Goal: Navigation & Orientation: Find specific page/section

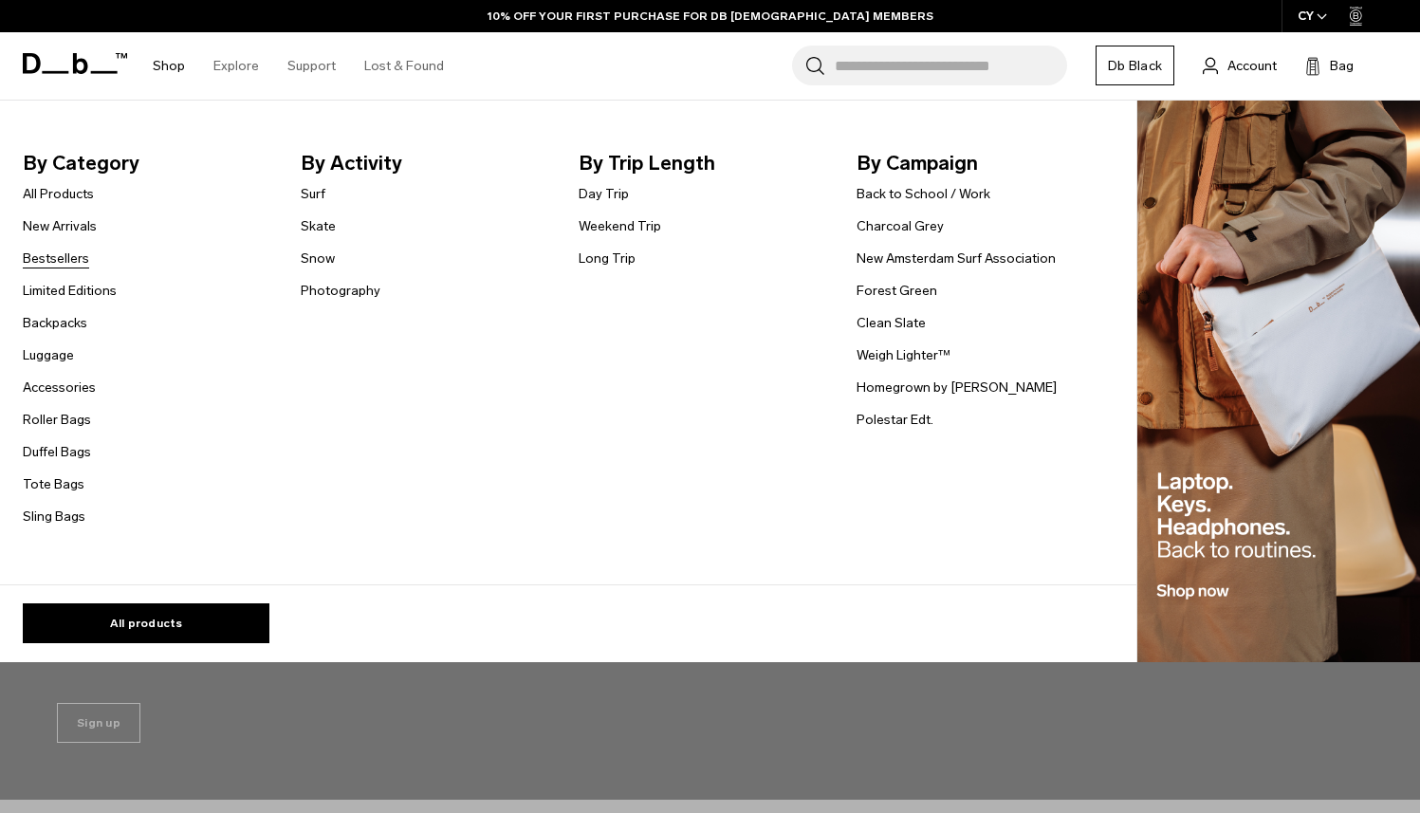
click at [64, 249] on link "Bestsellers" at bounding box center [56, 258] width 66 height 20
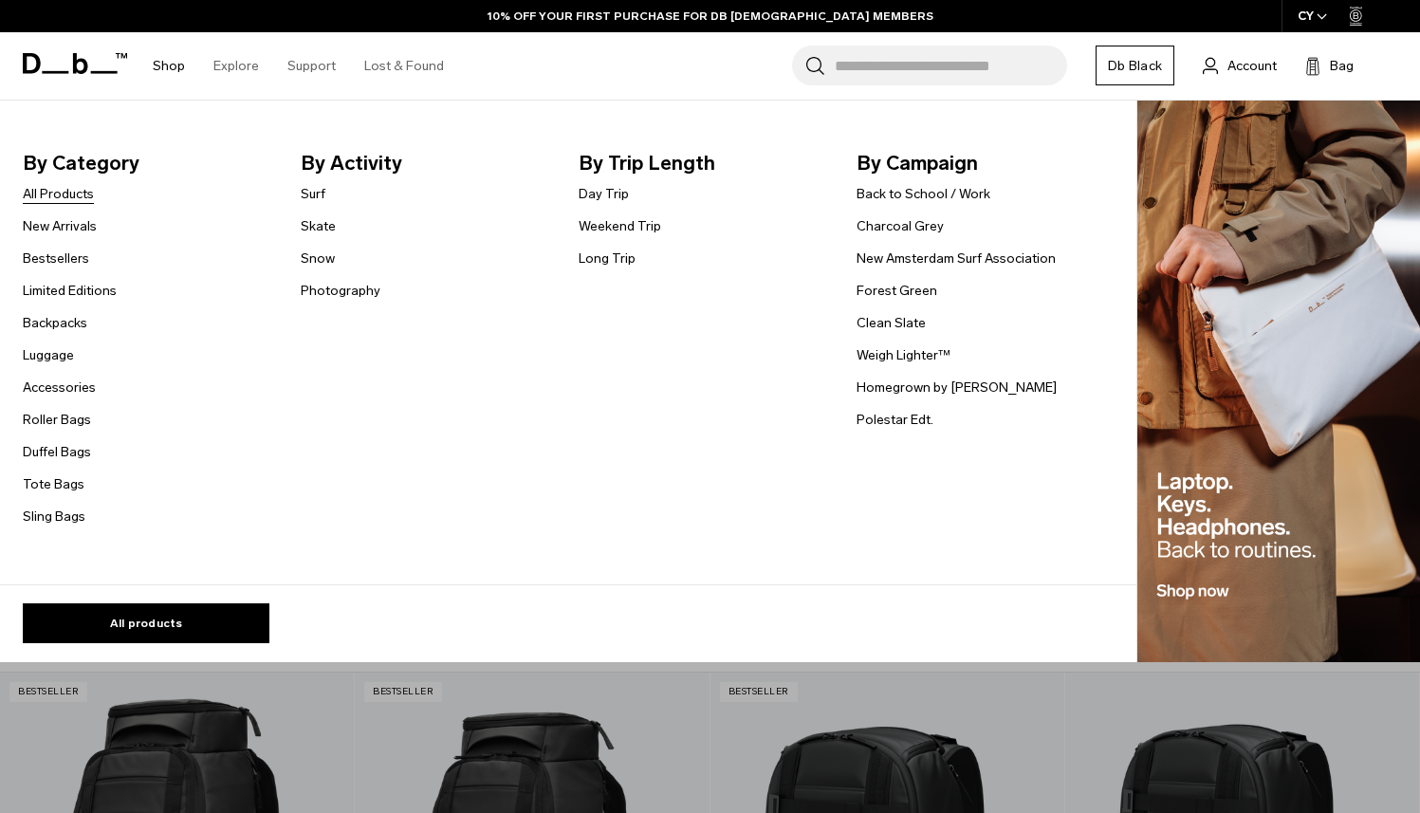
click at [64, 204] on li "All Products" at bounding box center [70, 193] width 94 height 23
click at [64, 198] on link "All Products" at bounding box center [58, 194] width 71 height 20
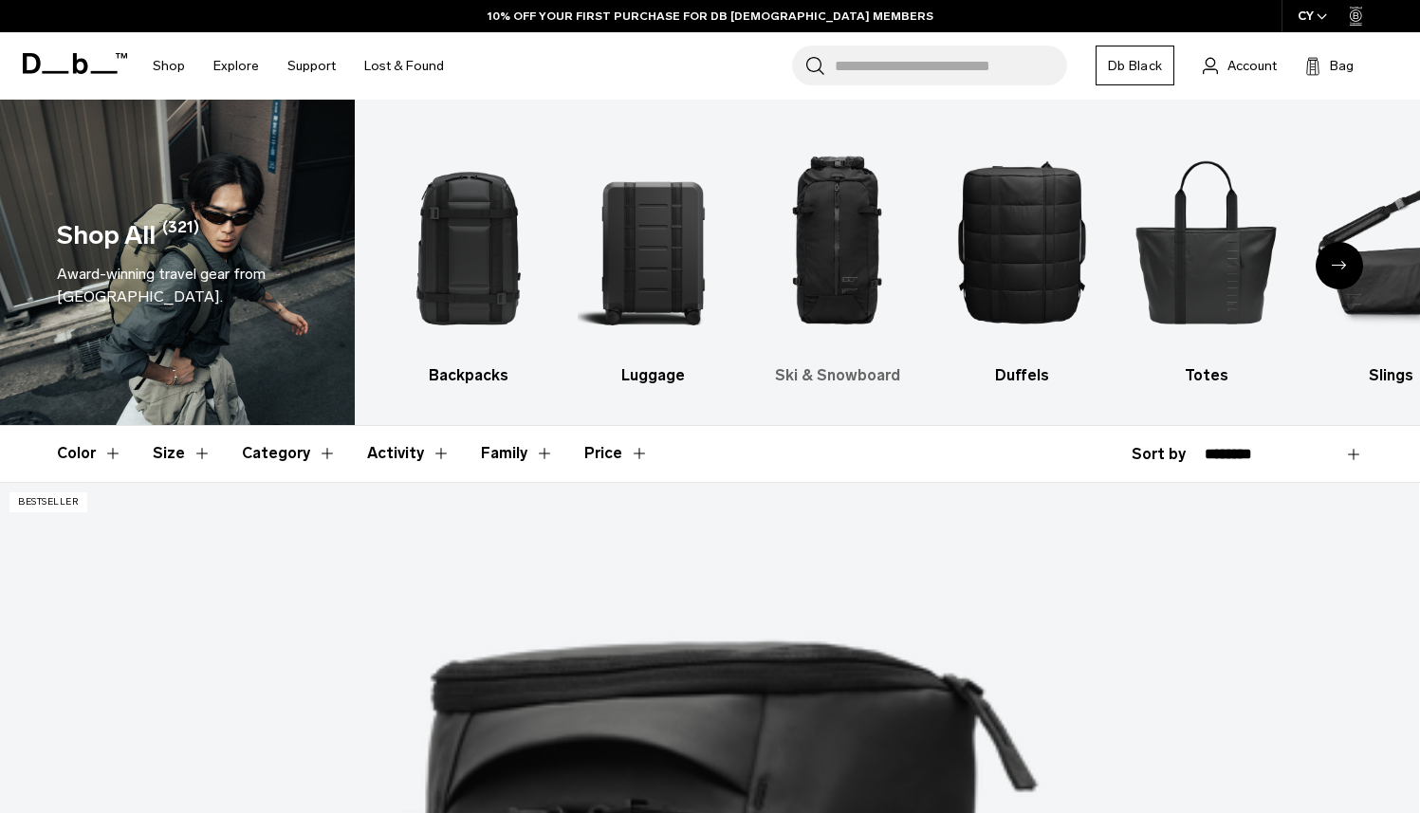
click at [837, 274] on img "3 / 10" at bounding box center [837, 241] width 151 height 227
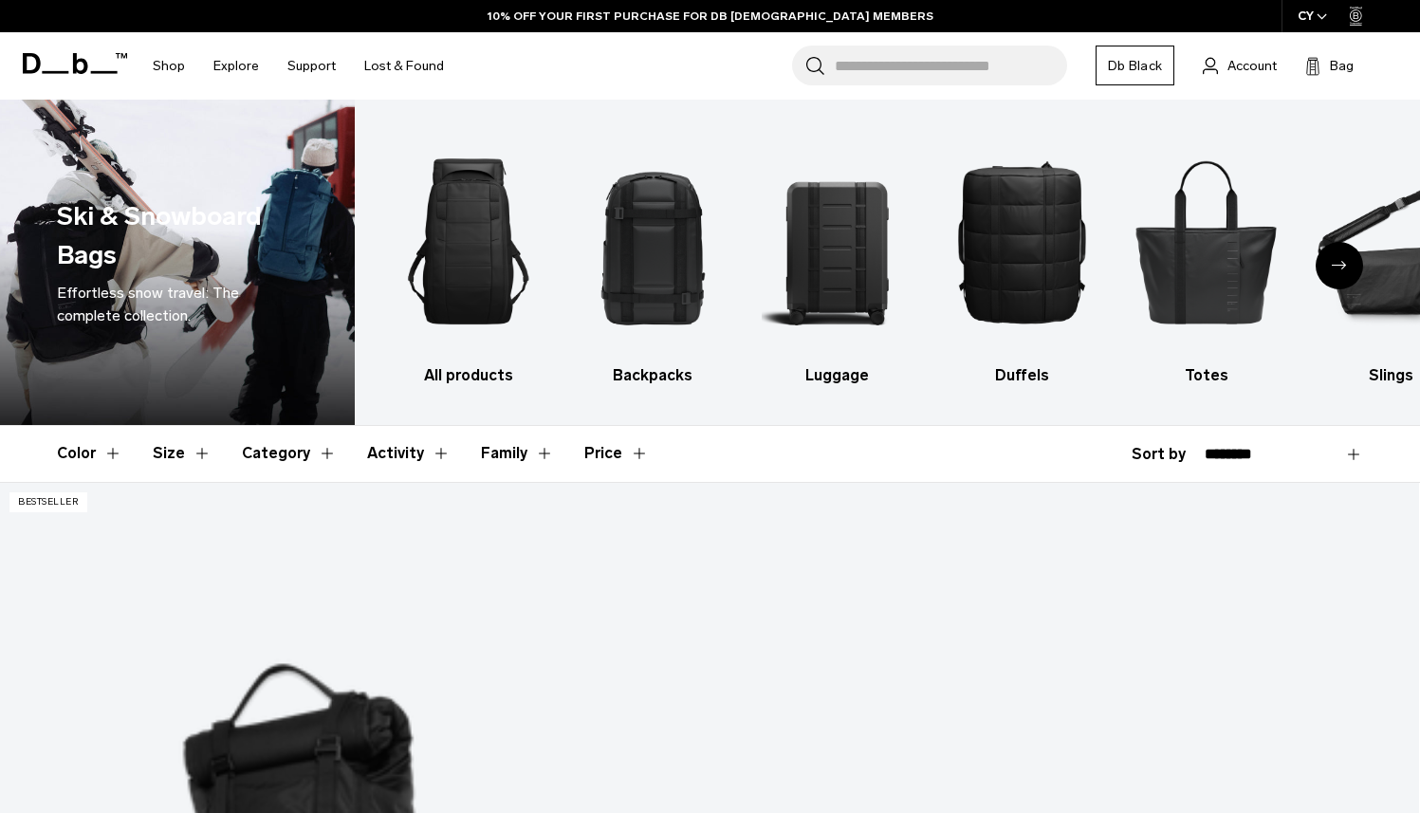
click at [1335, 269] on icon "Next slide" at bounding box center [1339, 265] width 15 height 9
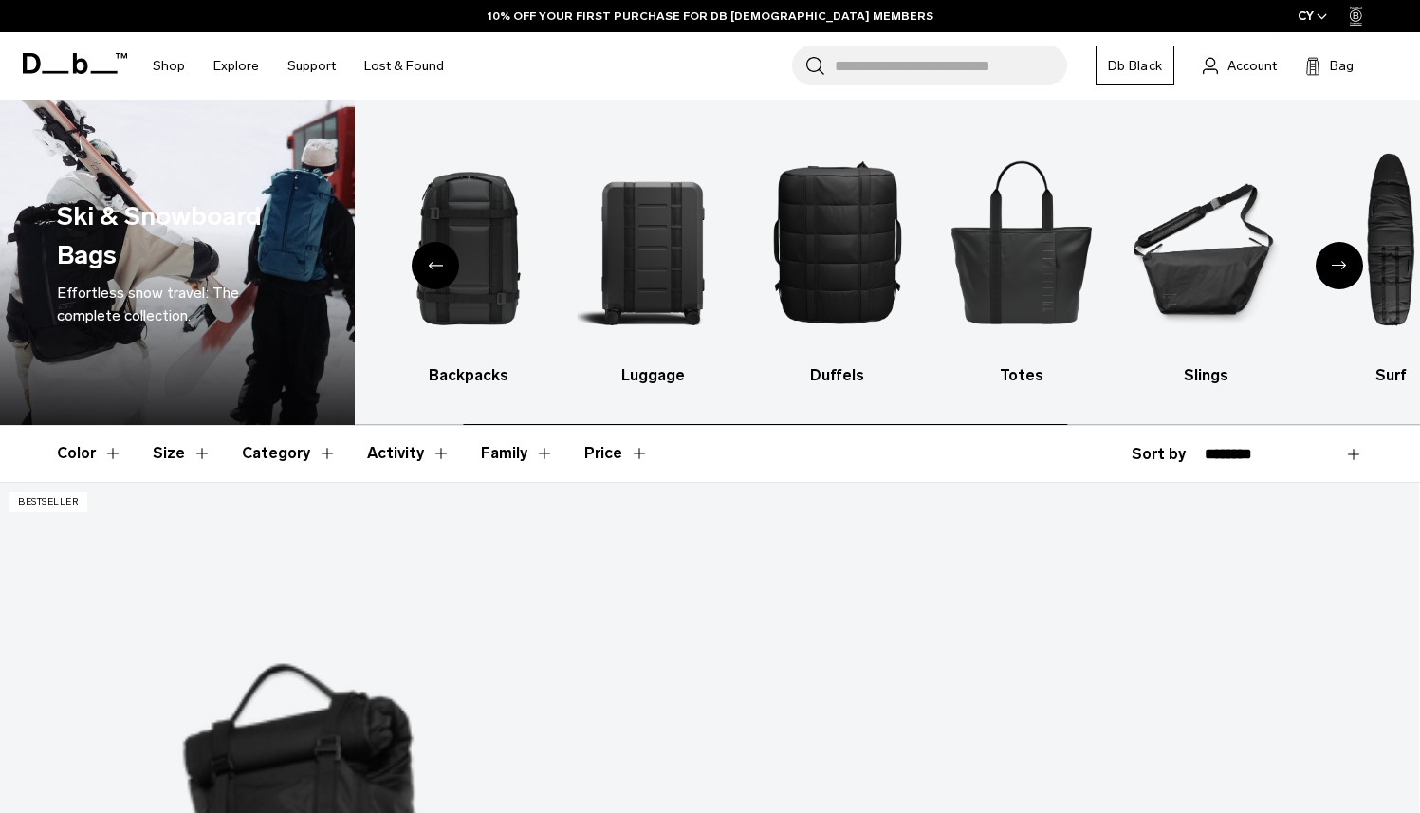
click at [1335, 269] on icon "Next slide" at bounding box center [1339, 265] width 15 height 9
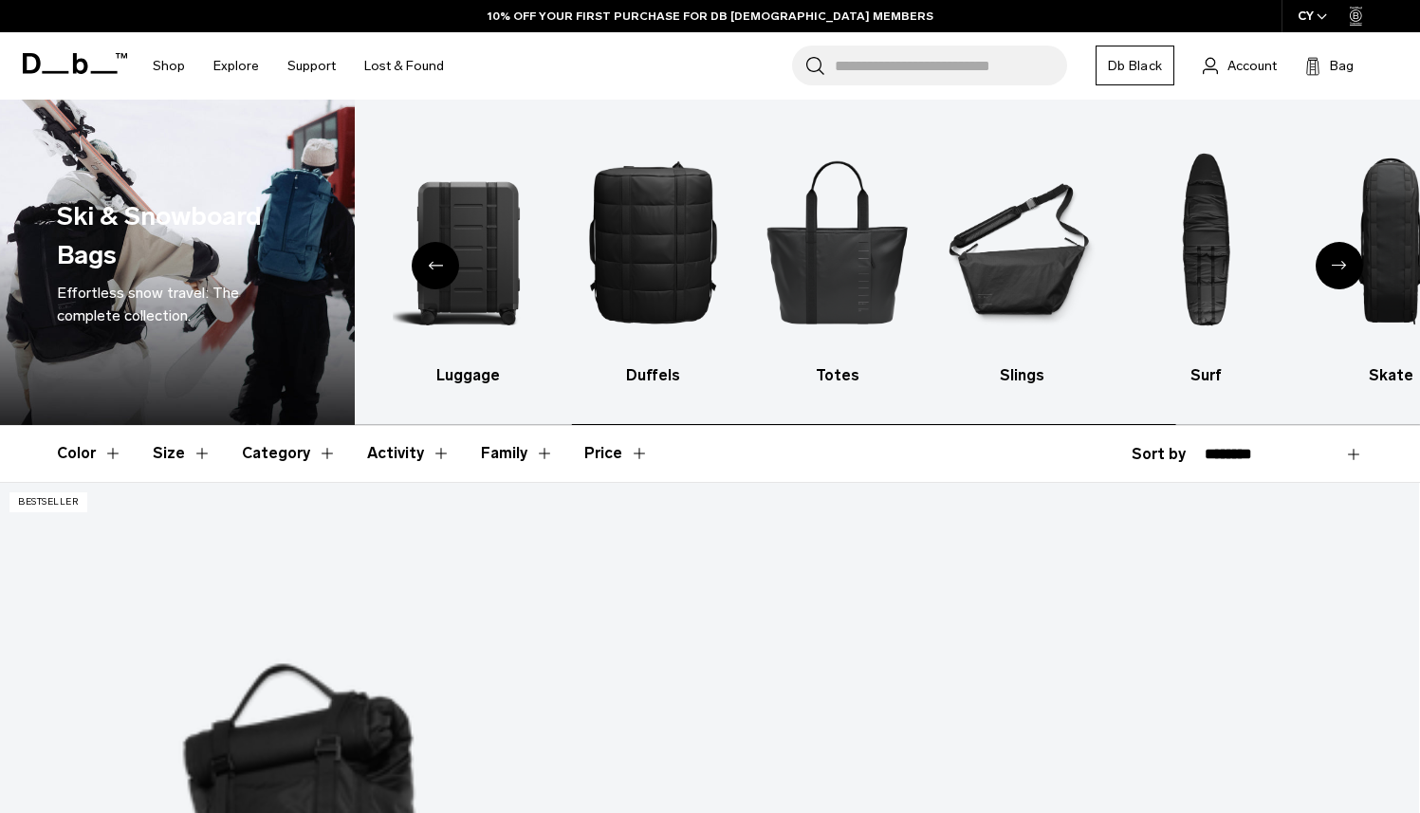
click at [1335, 269] on icon "Next slide" at bounding box center [1339, 265] width 15 height 9
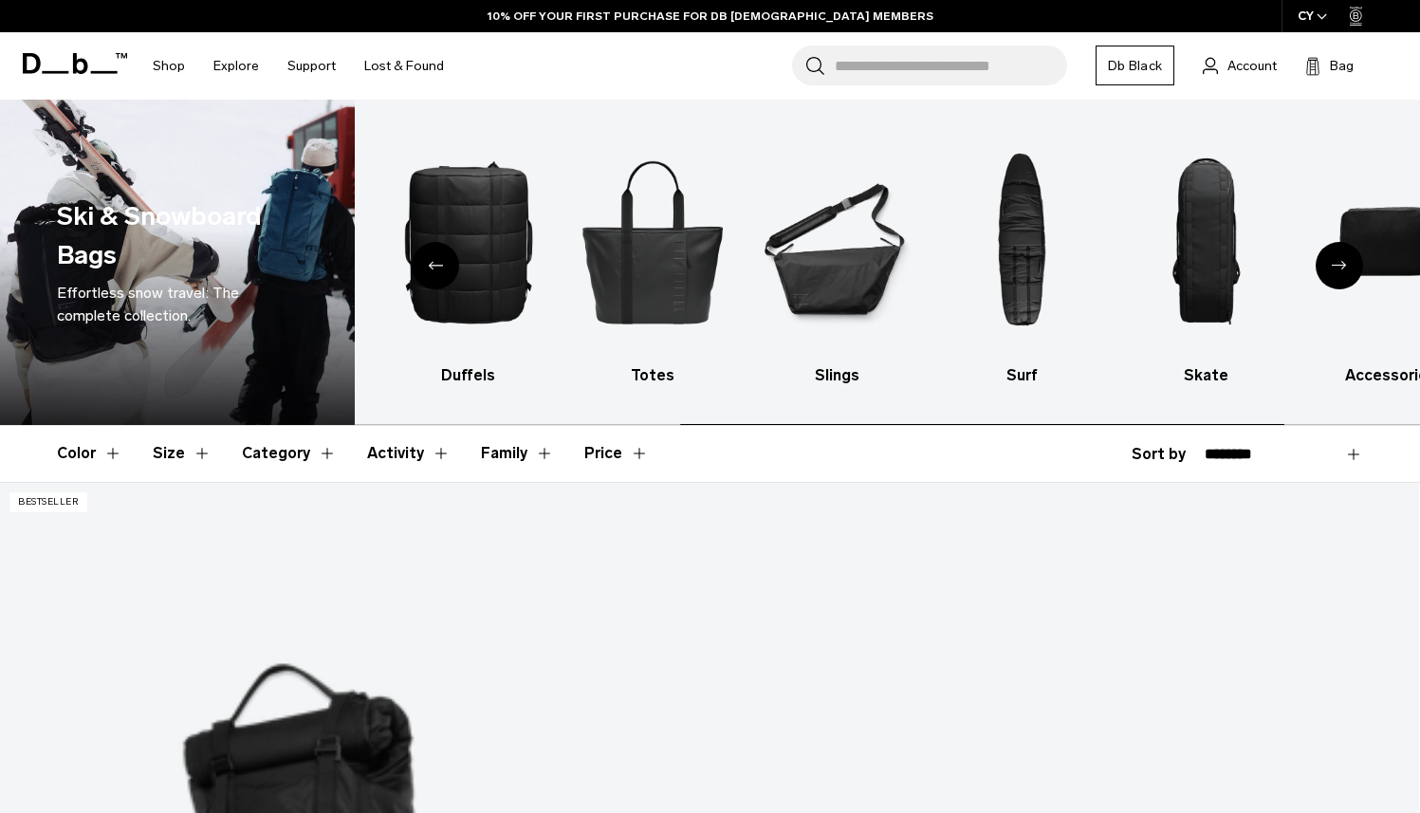
click at [1335, 269] on icon "Next slide" at bounding box center [1339, 265] width 15 height 9
